Goal: Book appointment/travel/reservation

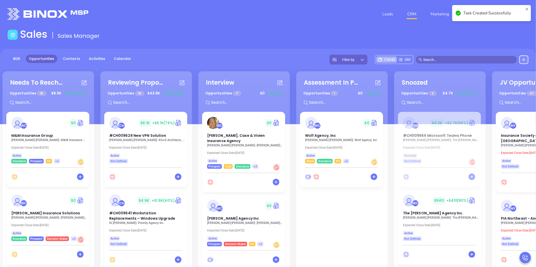
scroll to position [44, 0]
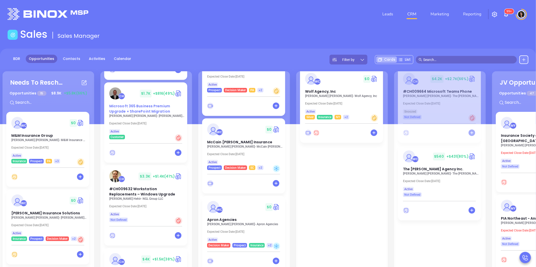
click at [144, 110] on span "Microsoft 365 Business Premium Upgrade + SharePoint Migration" at bounding box center [139, 109] width 61 height 10
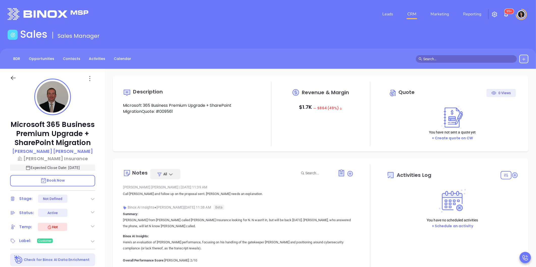
type input "10:00 am"
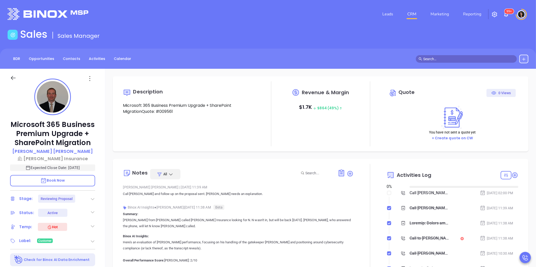
type input "[DATE]"
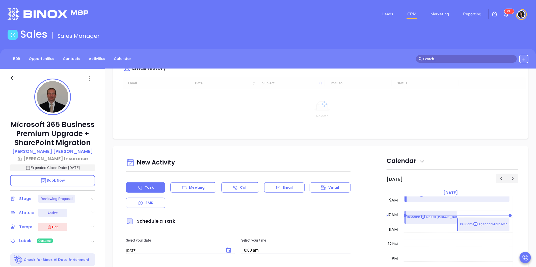
scroll to position [308, 0]
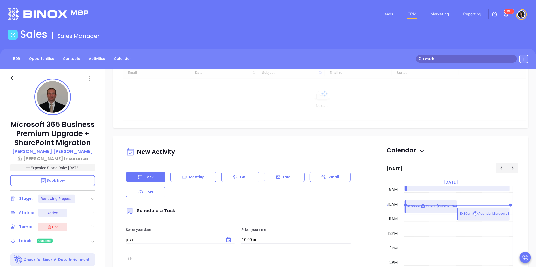
type input "[PERSON_NAME]"
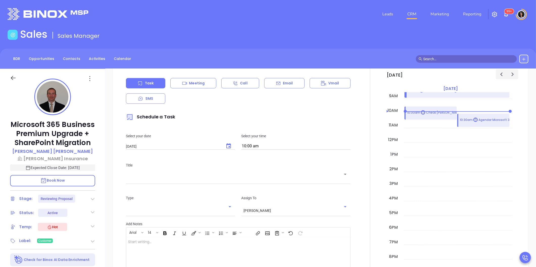
scroll to position [324, 0]
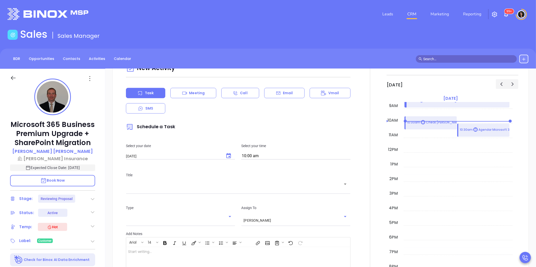
click at [206, 187] on input "text" at bounding box center [234, 188] width 212 height 5
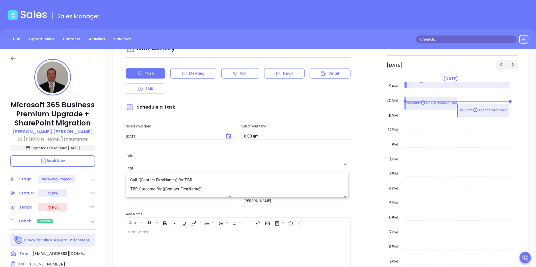
scroll to position [28, 0]
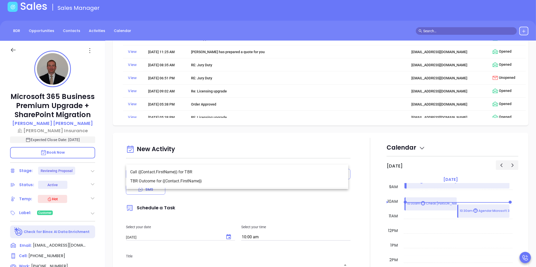
type input "tbr"
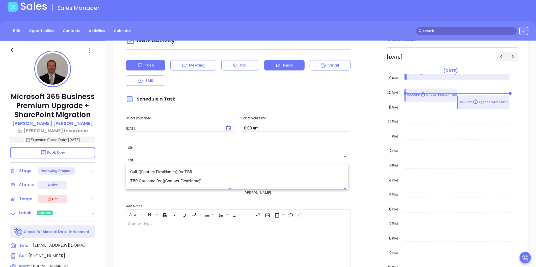
click at [283, 67] on p "Email" at bounding box center [288, 65] width 10 height 5
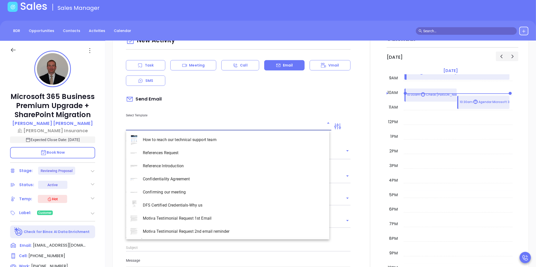
click at [194, 124] on input "text" at bounding box center [225, 126] width 198 height 7
type input "t"
type input "[PERSON_NAME]"
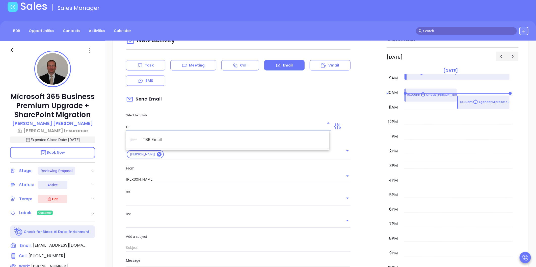
click at [189, 141] on li "TBR Email" at bounding box center [227, 140] width 203 height 13
type input "TBR Email"
type input "[PERSON_NAME], got 10 mins?"
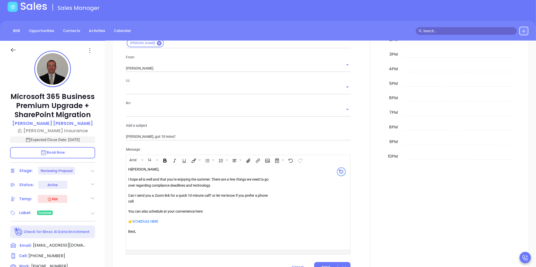
scroll to position [573, 0]
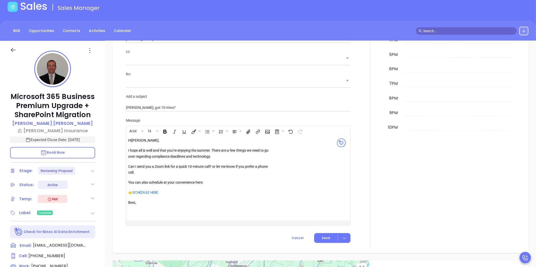
type input "TBR Email"
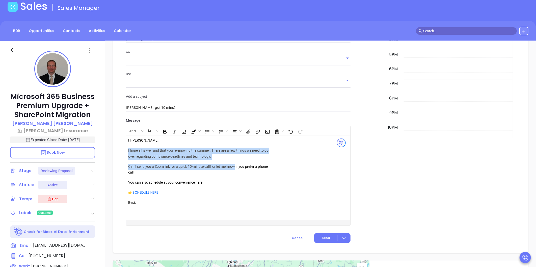
drag, startPoint x: 128, startPoint y: 152, endPoint x: 238, endPoint y: 169, distance: 110.8
click at [238, 169] on div "Hi [PERSON_NAME] , I hope all is well and that you’re enjoying the summer. Ther…" at bounding box center [200, 175] width 145 height 74
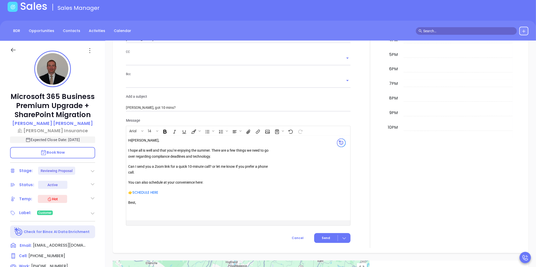
click at [226, 174] on p "Can I send you a Zoom link for a quick 10-minute call? or let me know if you pr…" at bounding box center [200, 170] width 145 height 12
drag, startPoint x: 176, startPoint y: 148, endPoint x: 223, endPoint y: 156, distance: 48.0
click at [223, 156] on p "I hope all is well and that you’re enjoying the summer. There are a few things …" at bounding box center [200, 154] width 145 height 12
click at [223, 173] on p "Can I send you a Zoom link for a quick 10-minute call? or let me know if you pr…" at bounding box center [200, 170] width 145 height 12
drag, startPoint x: 153, startPoint y: 151, endPoint x: 214, endPoint y: 150, distance: 60.5
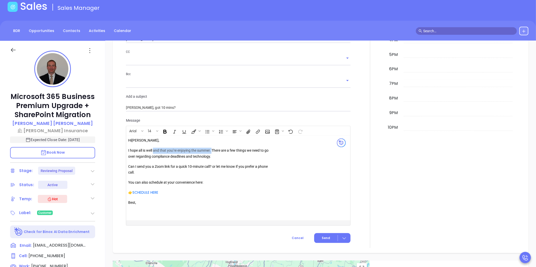
click at [214, 150] on p "I hope all is well and that you’re enjoying the summer. There are a few things …" at bounding box center [200, 154] width 145 height 12
drag, startPoint x: 127, startPoint y: 150, endPoint x: 217, endPoint y: 157, distance: 90.3
click at [217, 157] on div "Hi [PERSON_NAME] , I hope all is well and that you’re enjoying the summer. Ther…" at bounding box center [230, 178] width 208 height 85
click at [217, 157] on p "I hope all is well and that you’re enjoying the summer. There are a few things …" at bounding box center [200, 154] width 145 height 12
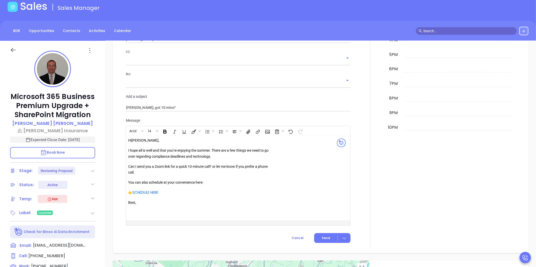
click at [213, 152] on p "I hope all is well and that you’re enjoying the summer. There are a few things …" at bounding box center [200, 154] width 145 height 12
drag, startPoint x: 128, startPoint y: 152, endPoint x: 225, endPoint y: 155, distance: 97.7
click at [225, 155] on p "I hope all is well and that you’re enjoying the summer. There are a few things …" at bounding box center [200, 154] width 145 height 12
click at [185, 157] on p "I hope all is well and that you’re enjoying the summer. There are a few things …" at bounding box center [200, 154] width 145 height 12
drag, startPoint x: 173, startPoint y: 150, endPoint x: 212, endPoint y: 149, distance: 38.4
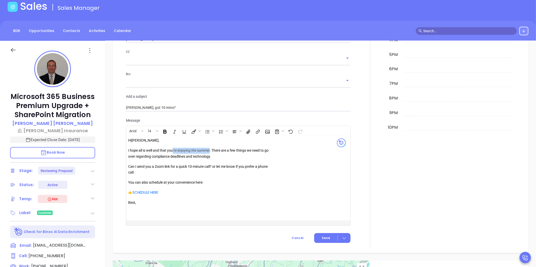
click at [212, 149] on p "I hope all is well and that you’re enjoying the summer. There are a few things …" at bounding box center [200, 154] width 145 height 12
click at [147, 194] on link "SCHEDULE HERE" at bounding box center [145, 192] width 26 height 5
click at [142, 203] on icon "Open link" at bounding box center [141, 202] width 4 height 4
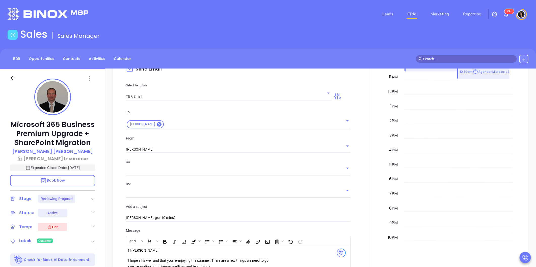
scroll to position [433, 0]
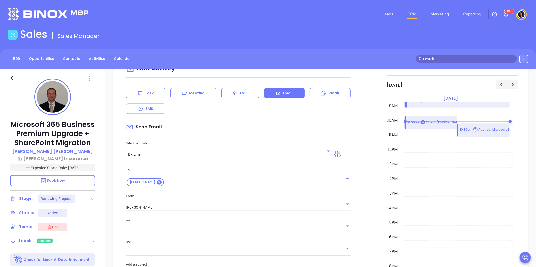
click at [414, 14] on link "CRM" at bounding box center [411, 14] width 13 height 10
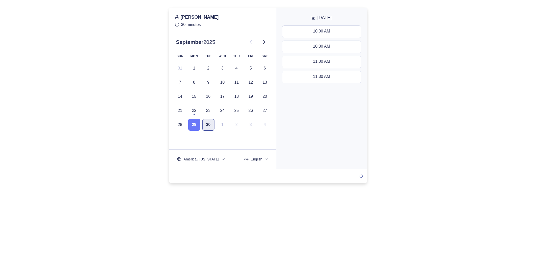
click at [208, 127] on button "30" at bounding box center [208, 125] width 12 height 12
click at [196, 127] on button "29" at bounding box center [194, 125] width 12 height 12
click at [205, 126] on button "30" at bounding box center [208, 125] width 12 height 12
click at [265, 41] on icon at bounding box center [264, 42] width 6 height 6
click at [251, 42] on icon at bounding box center [251, 42] width 6 height 6
